Goal: Transaction & Acquisition: Purchase product/service

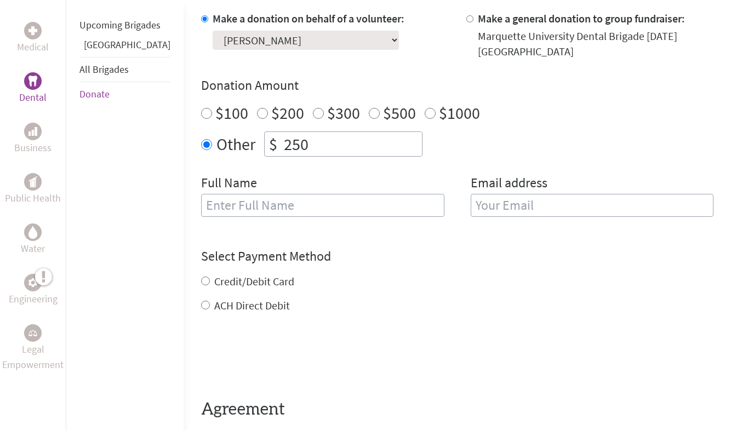
scroll to position [344, 0]
click at [222, 197] on input "text" at bounding box center [322, 204] width 243 height 23
click at [236, 178] on div "Full Name" at bounding box center [322, 202] width 243 height 56
click at [201, 281] on input "Credit/Debit Card" at bounding box center [205, 280] width 9 height 9
radio input "true"
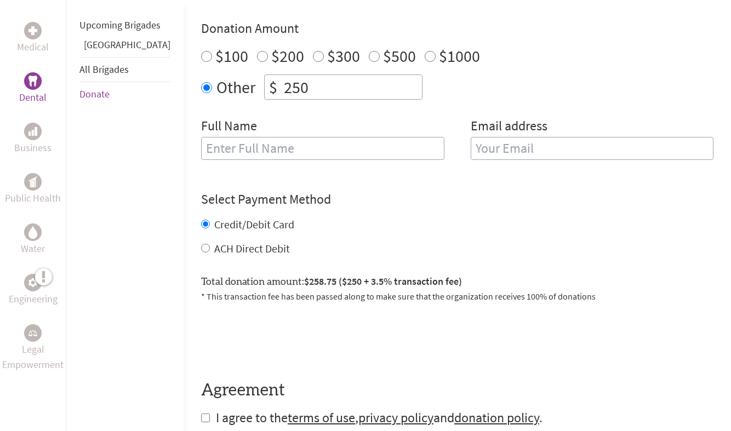
scroll to position [433, 0]
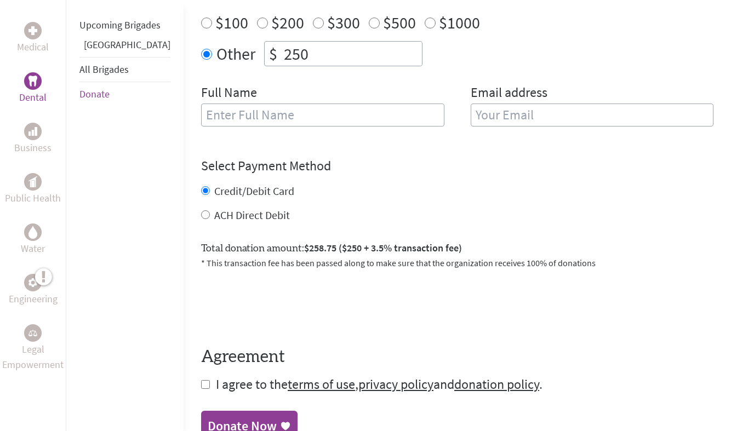
click at [201, 384] on input "checkbox" at bounding box center [205, 384] width 9 height 9
checkbox input "true"
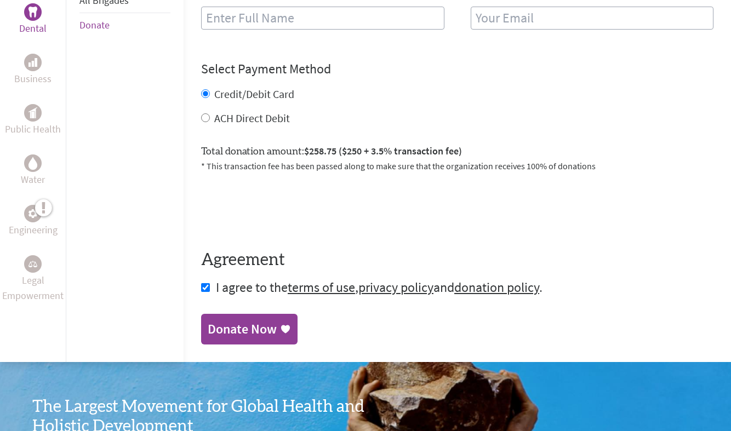
scroll to position [559, 0]
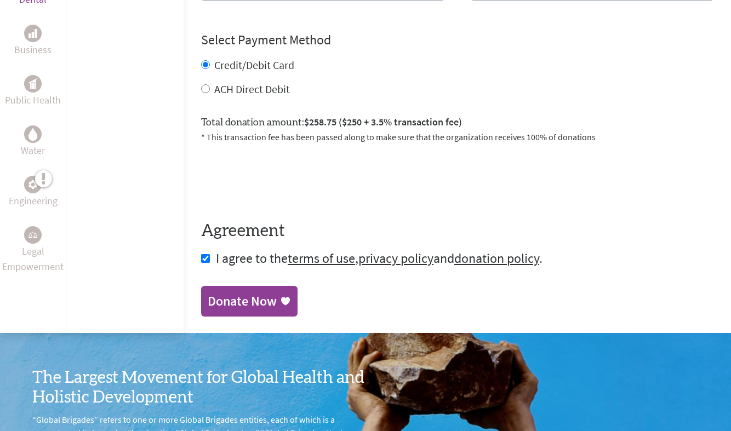
click at [229, 296] on div "Donate Now" at bounding box center [242, 302] width 69 height 18
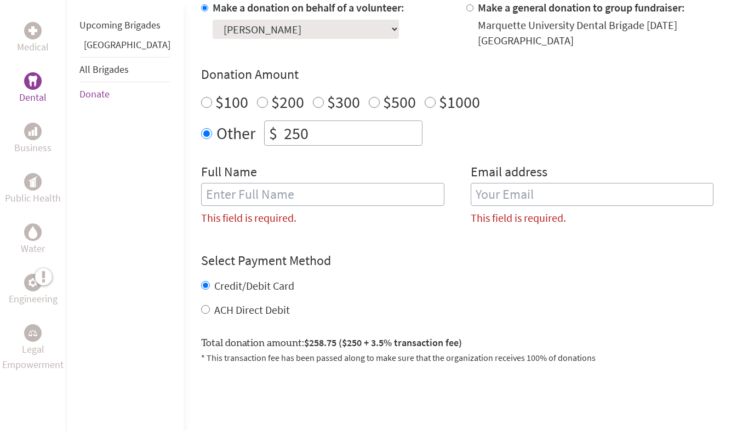
scroll to position [353, 0]
click at [350, 200] on input "text" at bounding box center [322, 195] width 243 height 23
type input "[PERSON_NAME]"
click at [512, 195] on input "email" at bounding box center [592, 195] width 243 height 23
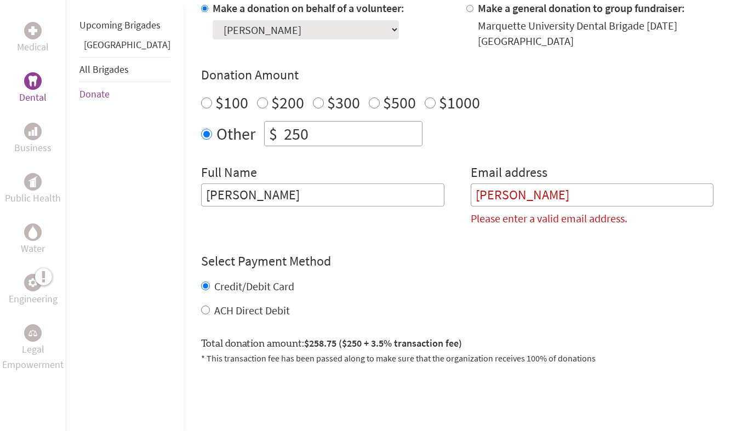
drag, startPoint x: 522, startPoint y: 199, endPoint x: 411, endPoint y: 199, distance: 110.7
click at [411, 199] on div "Full Name [PERSON_NAME] Email address [PERSON_NAME] Please enter a valid email …" at bounding box center [457, 199] width 512 height 71
type input "a"
drag, startPoint x: 315, startPoint y: 196, endPoint x: 60, endPoint y: 196, distance: 255.3
click at [60, 196] on div "Medical Dental Business Public Health Water Engineering Legal Empowerment Upcom…" at bounding box center [365, 203] width 731 height 704
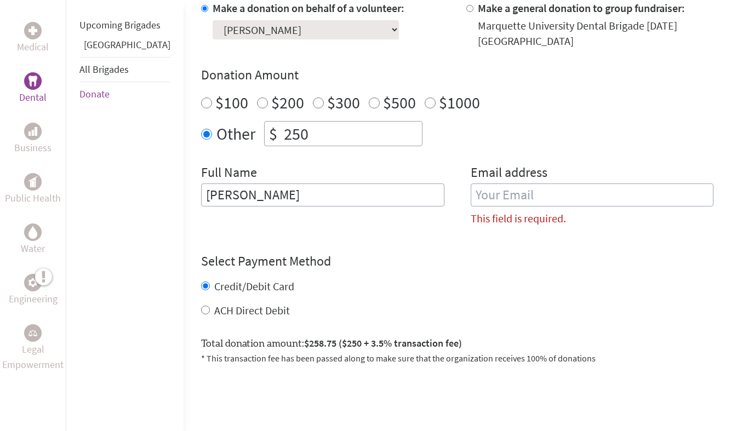
type input "[PERSON_NAME]"
click at [473, 191] on input "email" at bounding box center [592, 195] width 243 height 23
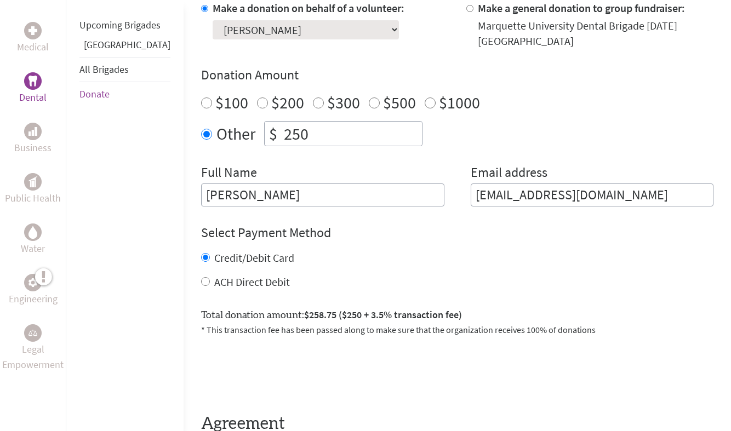
type input "[EMAIL_ADDRESS][DOMAIN_NAME]"
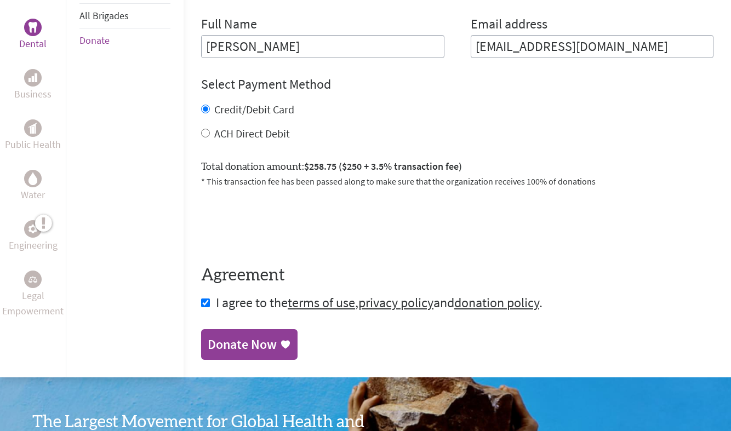
scroll to position [507, 0]
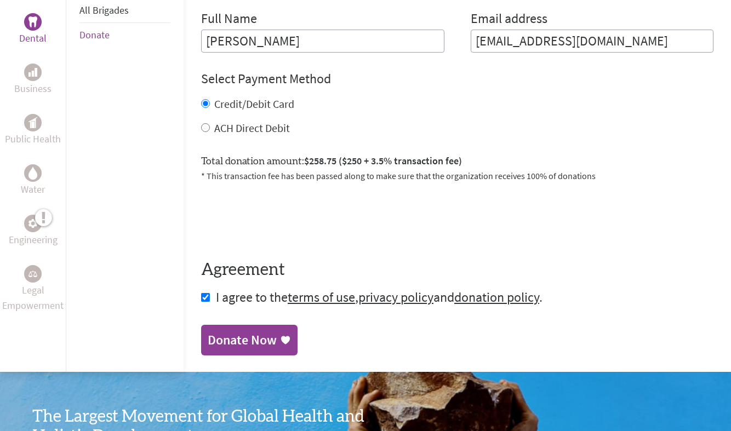
click at [214, 352] on link "Donate Now" at bounding box center [249, 340] width 96 height 31
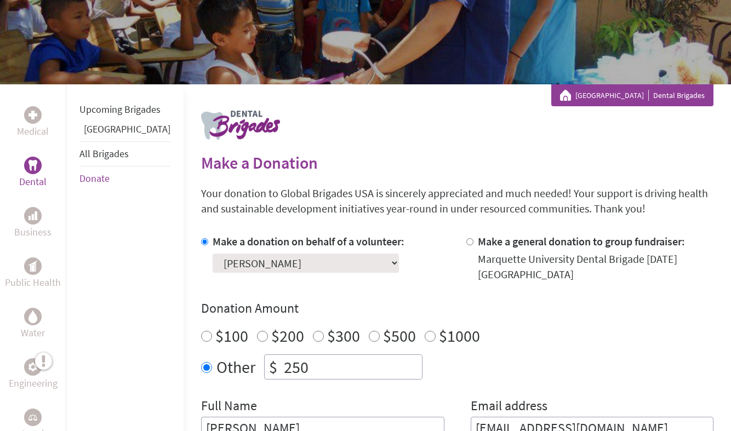
scroll to position [124, 0]
